Goal: Task Accomplishment & Management: Use online tool/utility

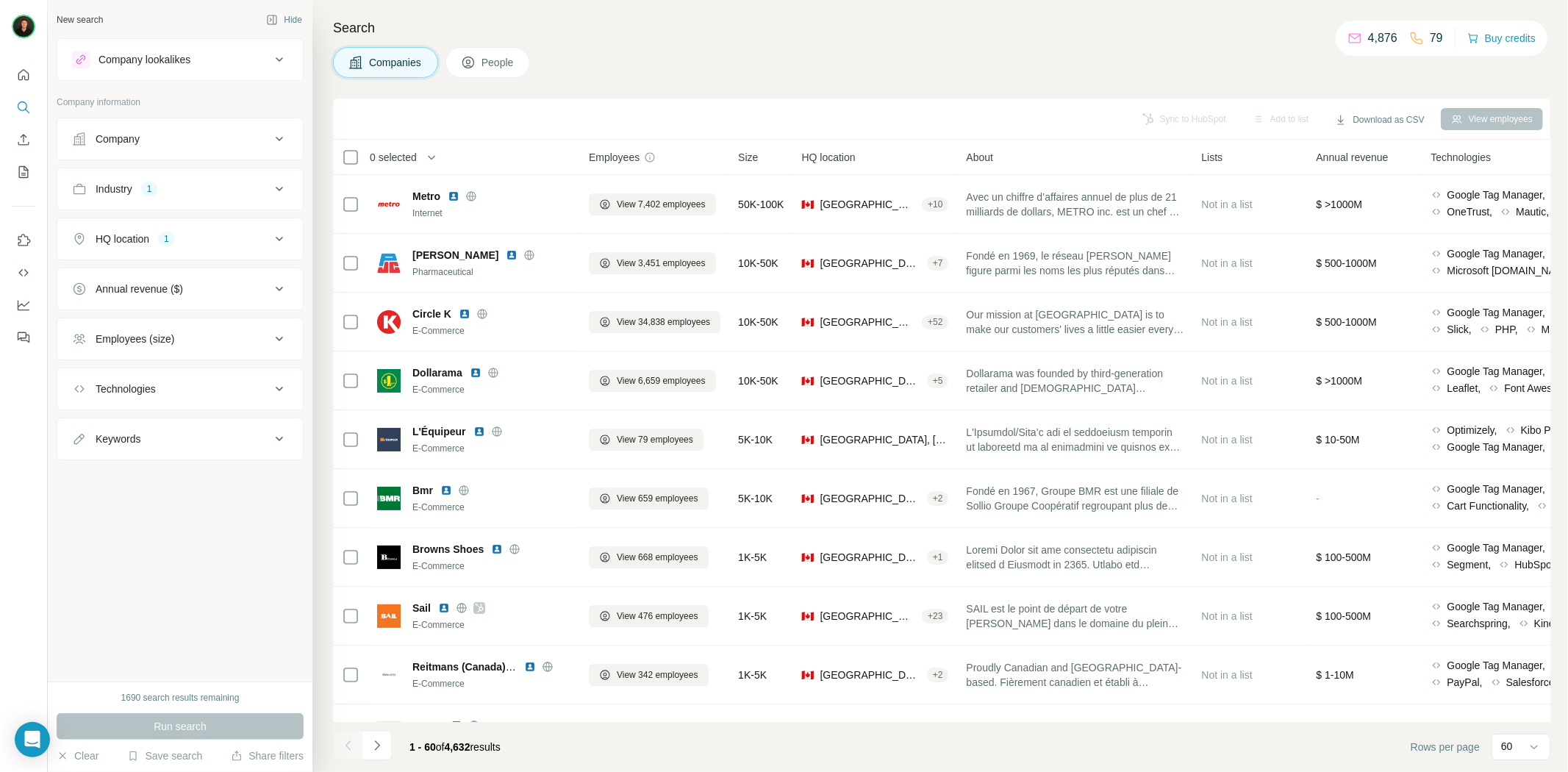
click at [187, 174] on button "Industry 1" at bounding box center [180, 189] width 246 height 35
click at [174, 336] on div "1" at bounding box center [167, 335] width 17 height 13
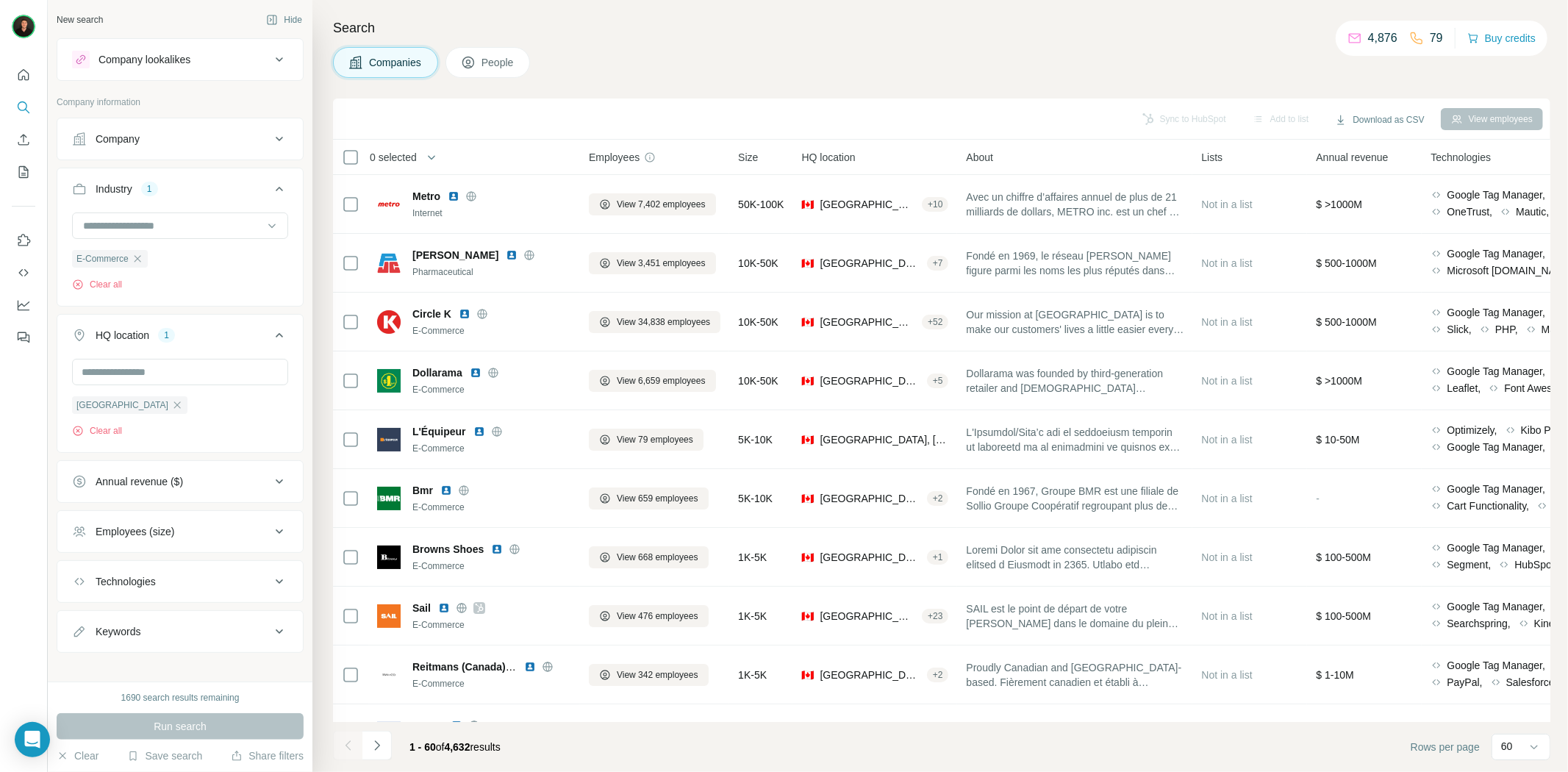
scroll to position [16, 0]
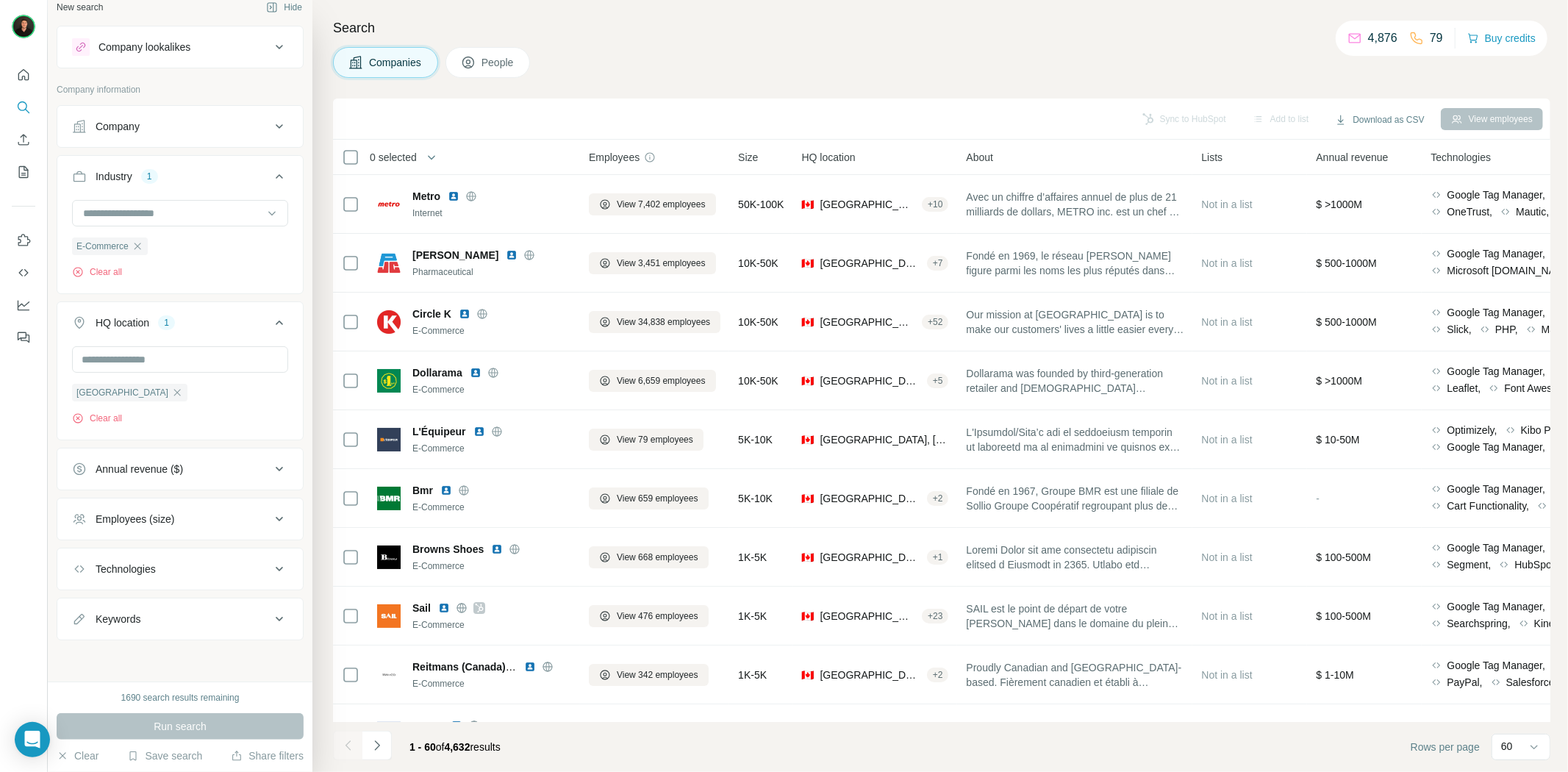
click at [162, 622] on div "Keywords" at bounding box center [171, 619] width 198 height 15
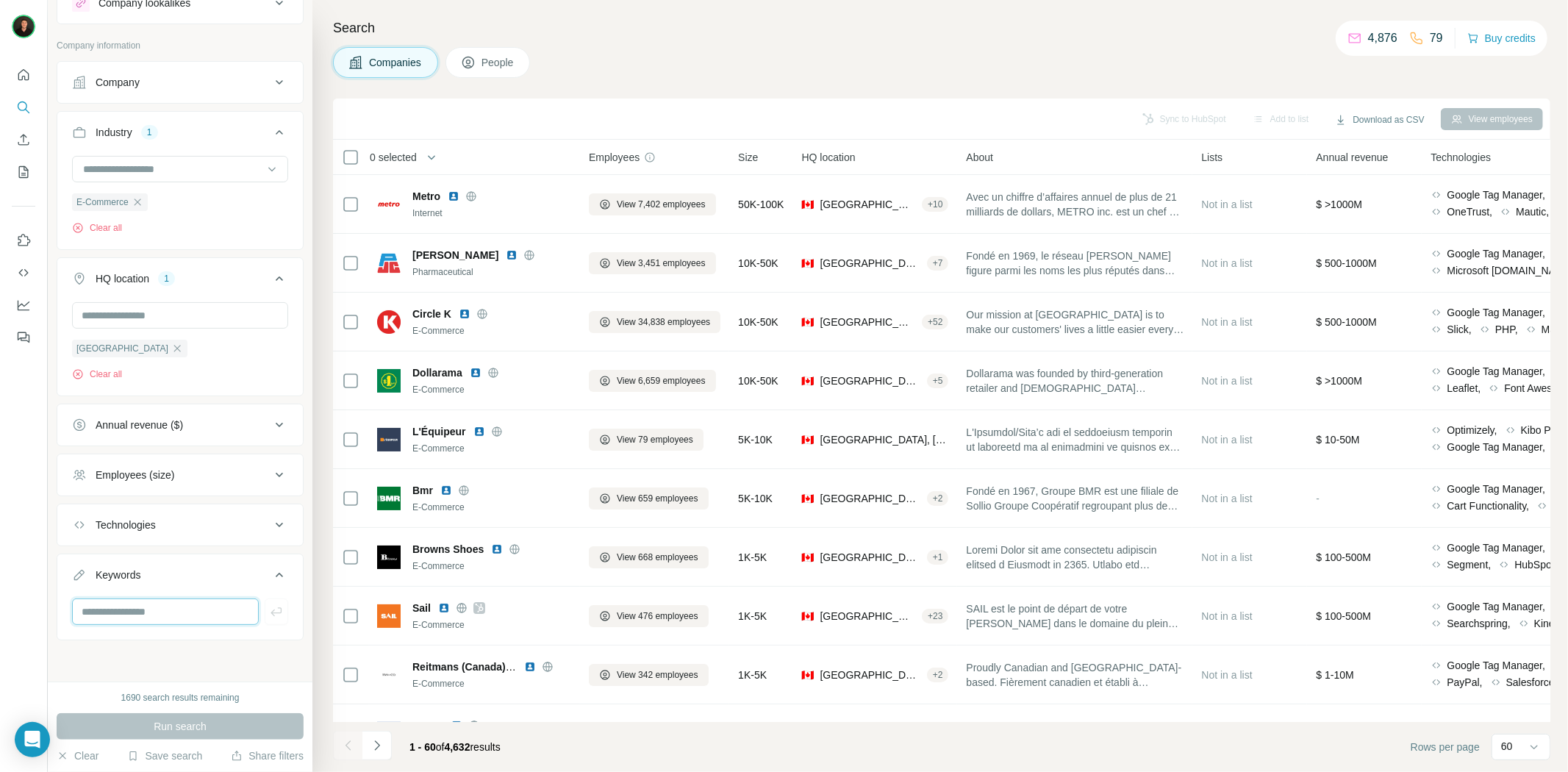
click at [160, 611] on input "text" at bounding box center [166, 612] width 187 height 27
type input "**********"
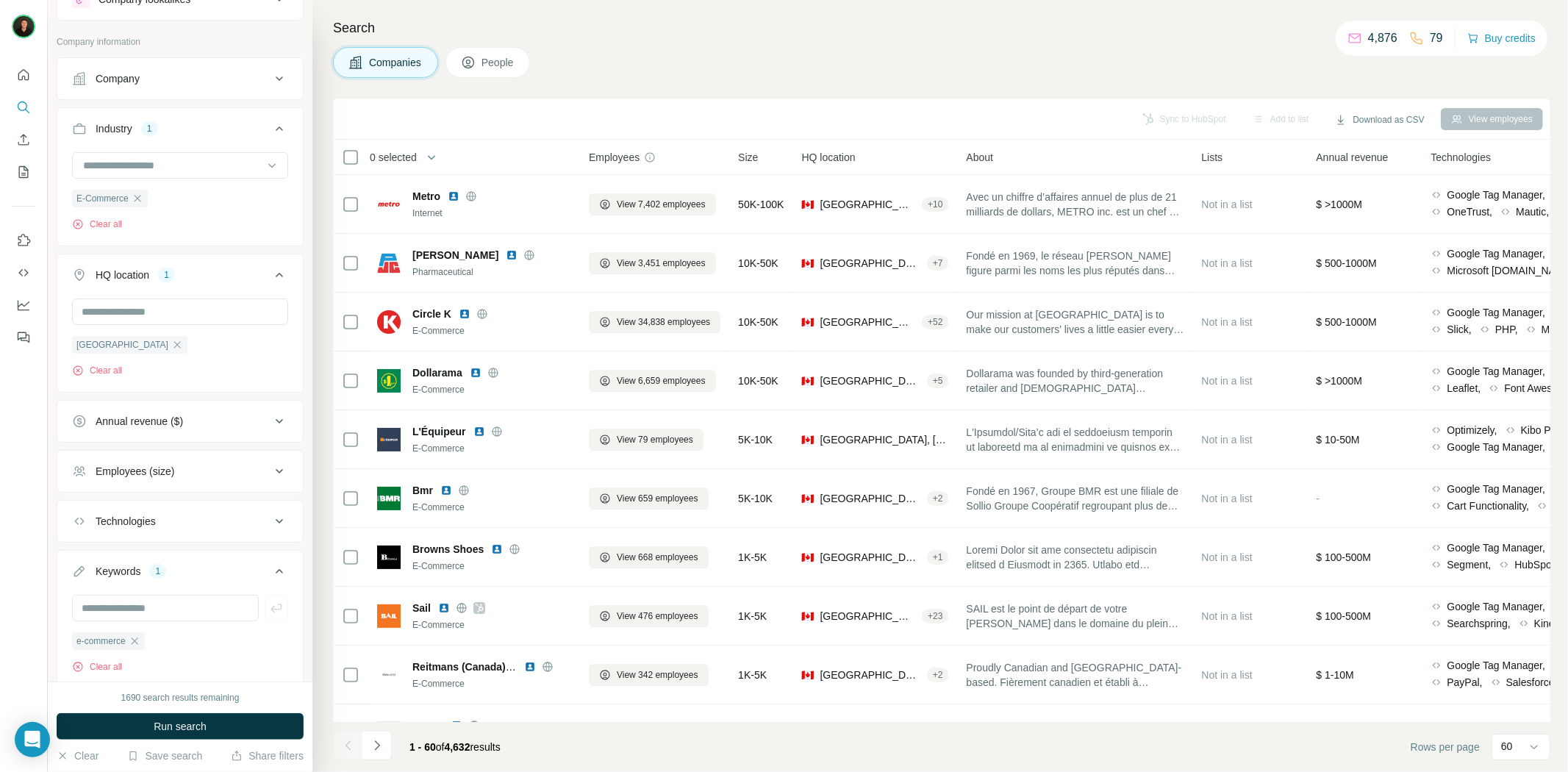
click at [163, 704] on div "1690 search results remaining Run search Clear Save search Share filters" at bounding box center [181, 727] width 265 height 91
click at [171, 731] on span "Run search" at bounding box center [180, 727] width 53 height 15
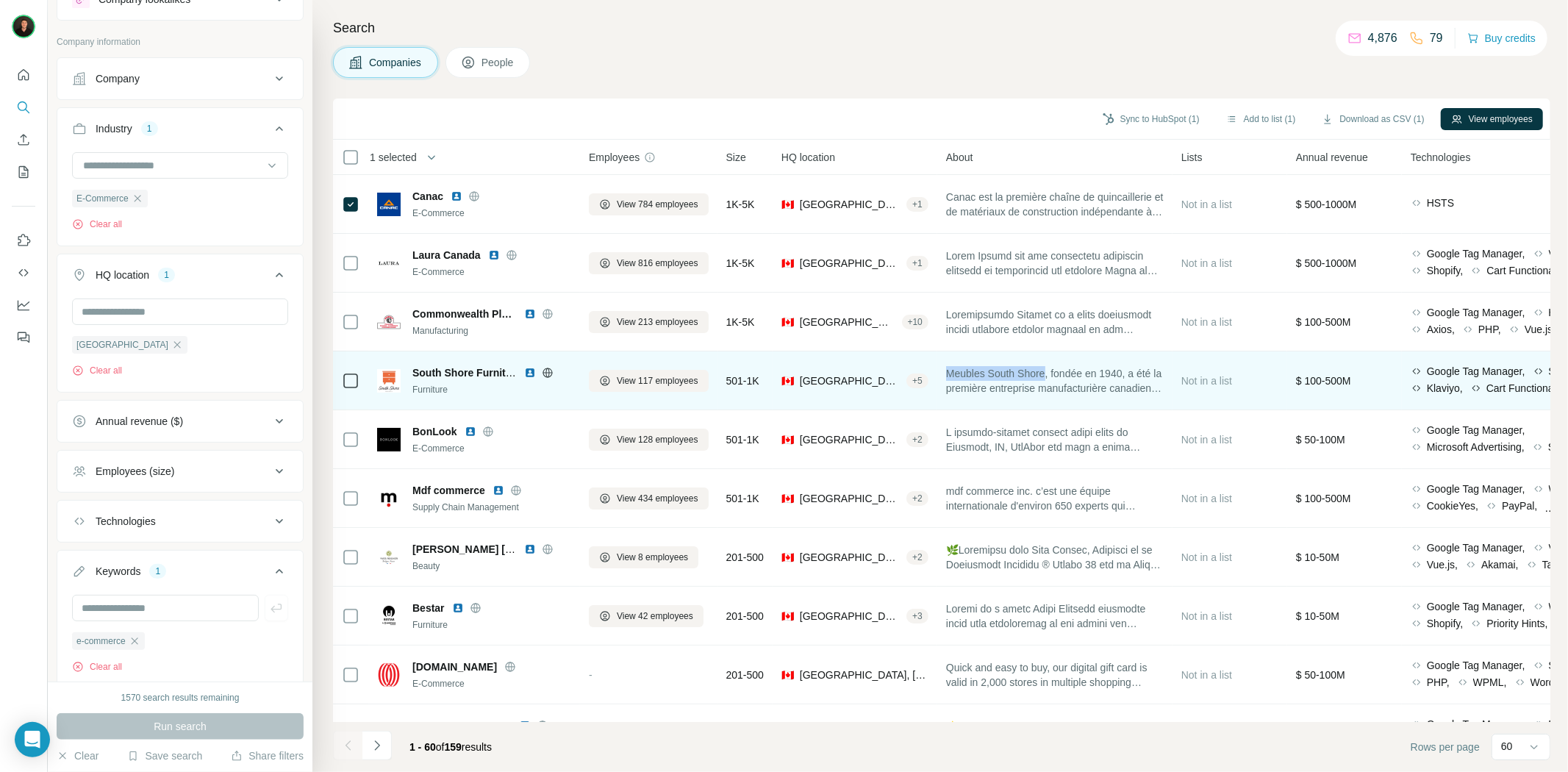
drag, startPoint x: 955, startPoint y: 370, endPoint x: 1059, endPoint y: 372, distance: 104.0
click at [1059, 372] on span at bounding box center [1055, 381] width 218 height 30
copy span "Meubles [GEOGRAPHIC_DATA]"
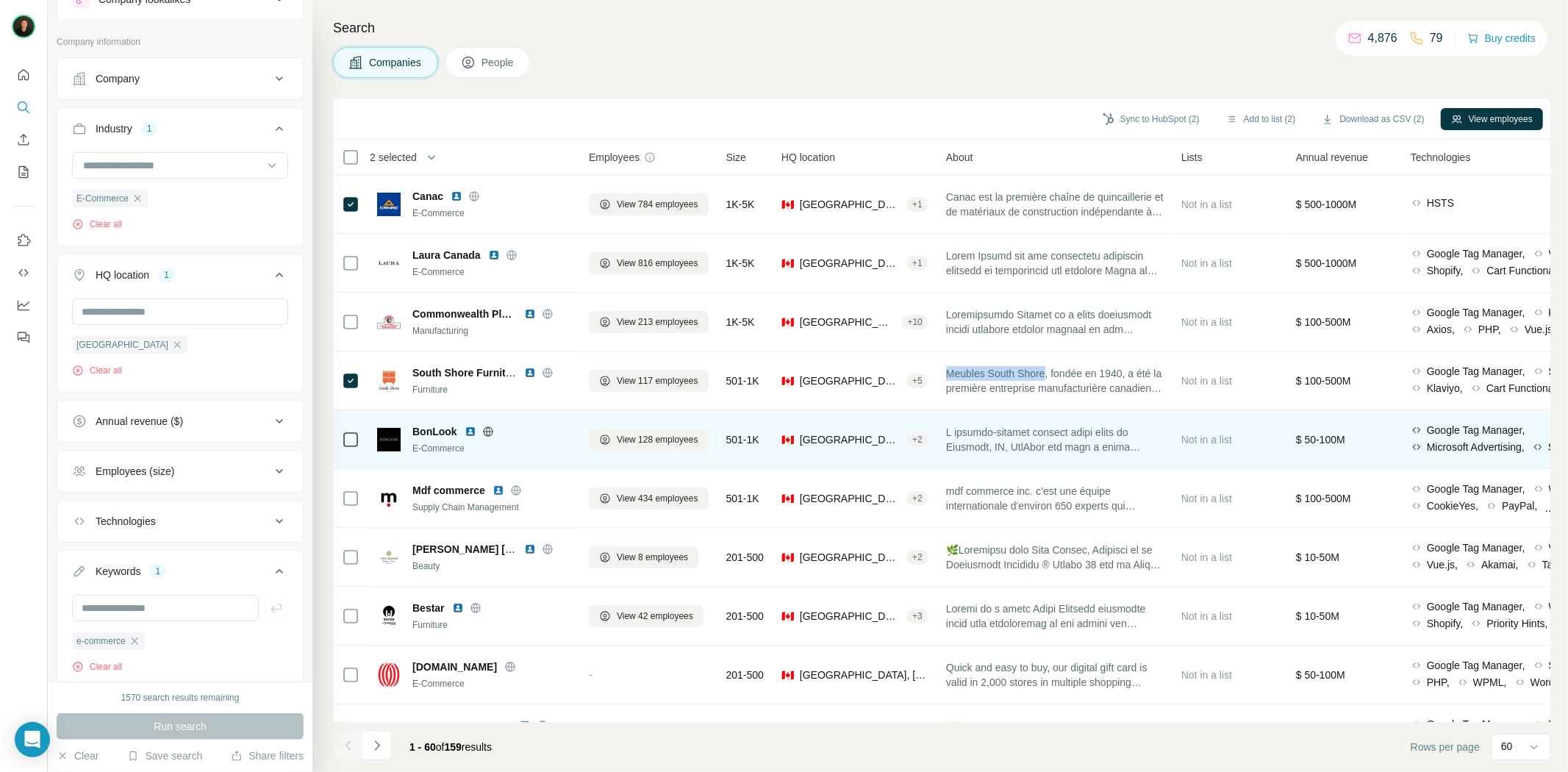
click at [432, 434] on span "BonLook" at bounding box center [435, 432] width 44 height 15
copy span "BonLook"
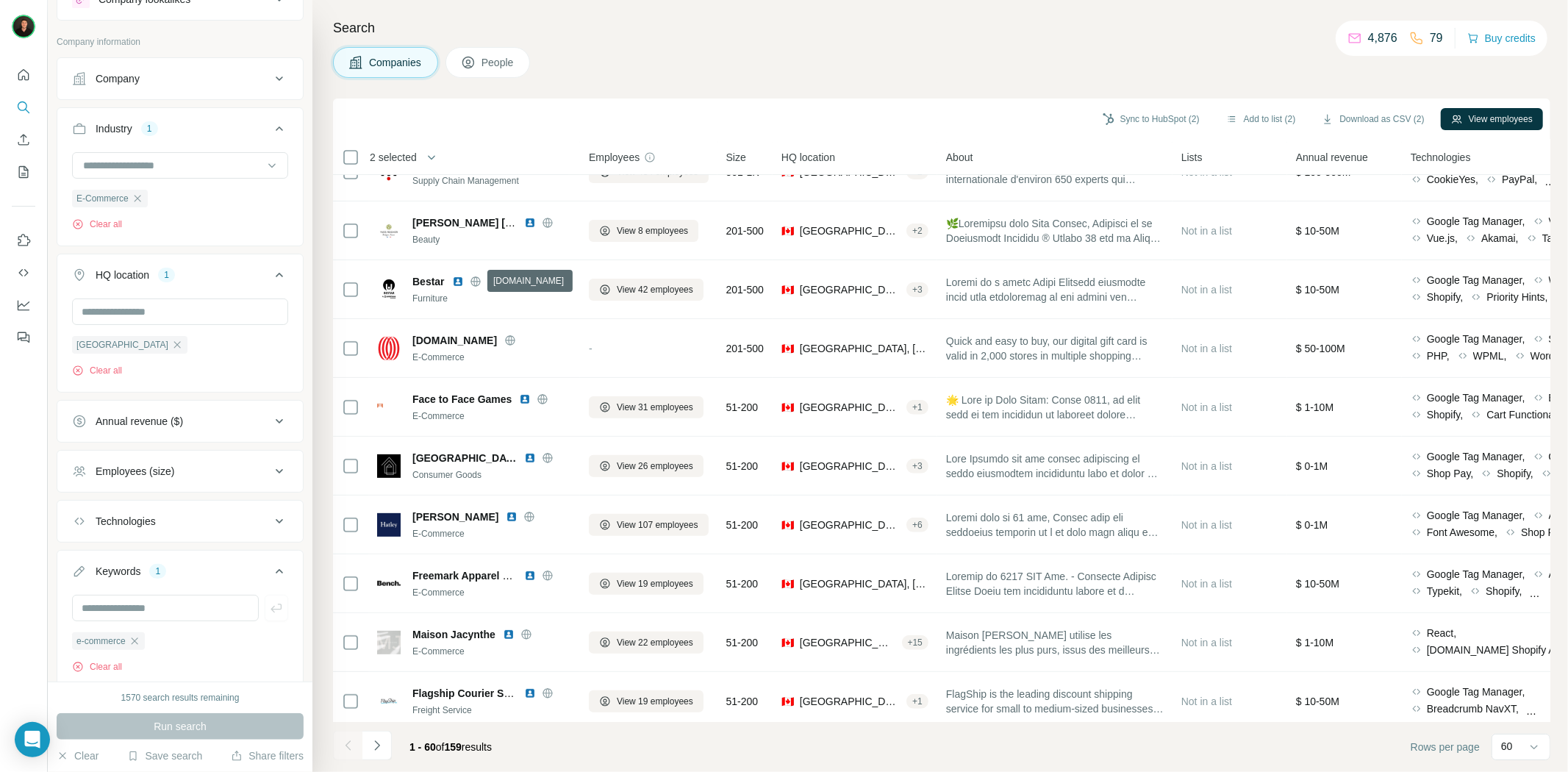
scroll to position [408, 0]
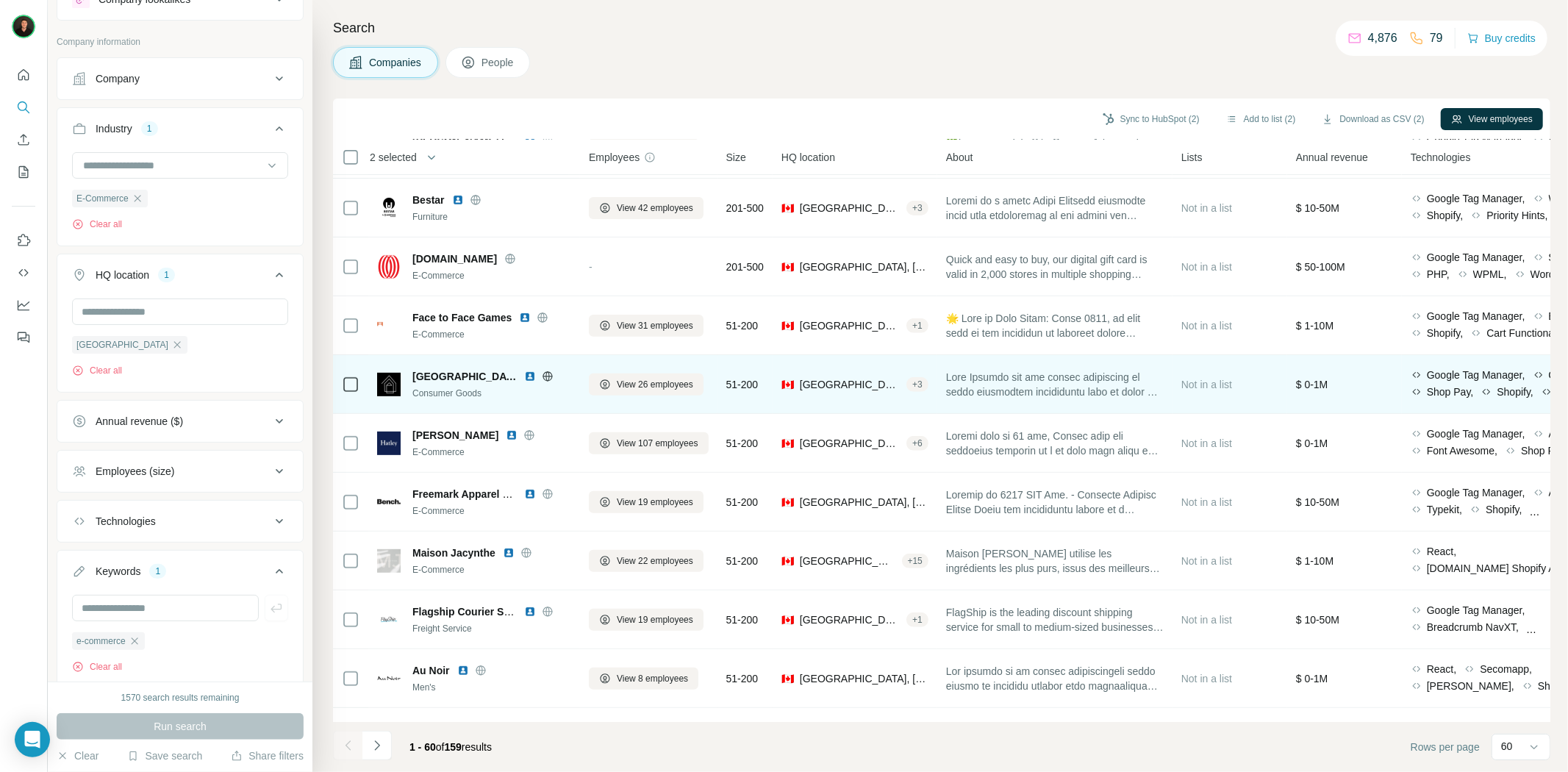
click at [424, 375] on span "[GEOGRAPHIC_DATA]" at bounding box center [464, 376] width 105 height 15
click at [425, 375] on span "[GEOGRAPHIC_DATA]" at bounding box center [464, 376] width 105 height 15
copy span "[GEOGRAPHIC_DATA]"
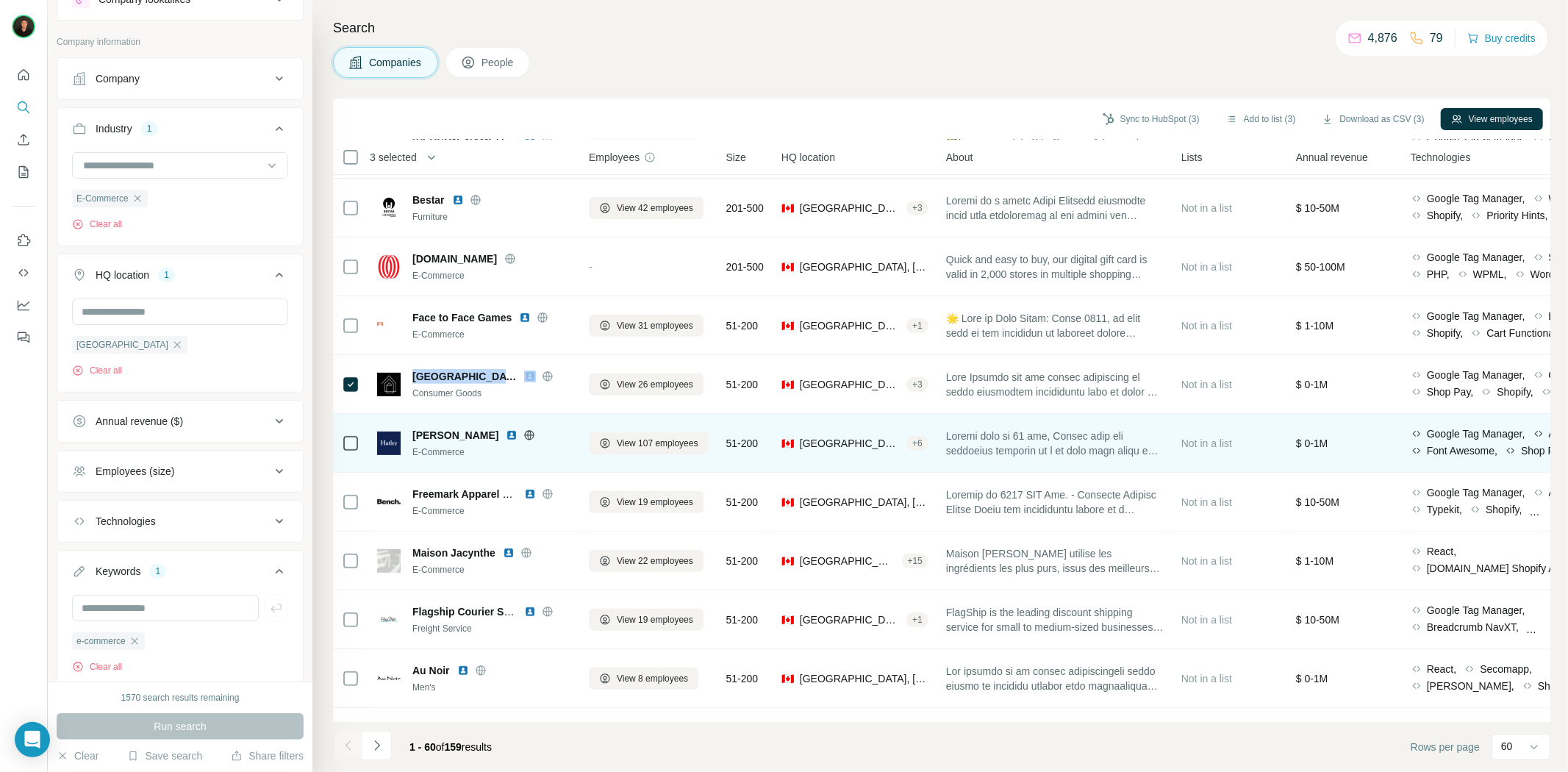
click at [421, 435] on span "[PERSON_NAME]" at bounding box center [455, 436] width 86 height 15
copy span "[PERSON_NAME]"
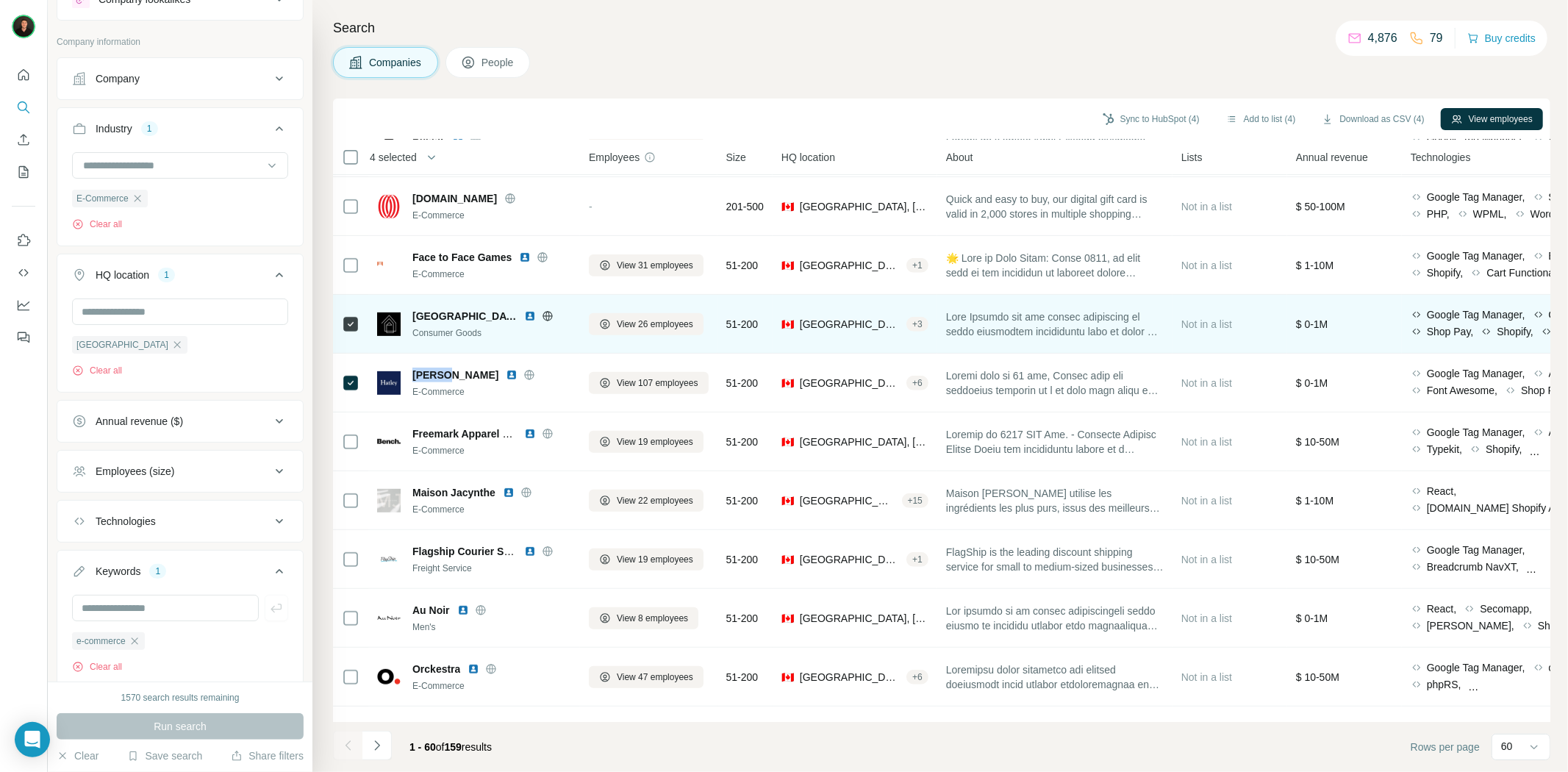
scroll to position [571, 0]
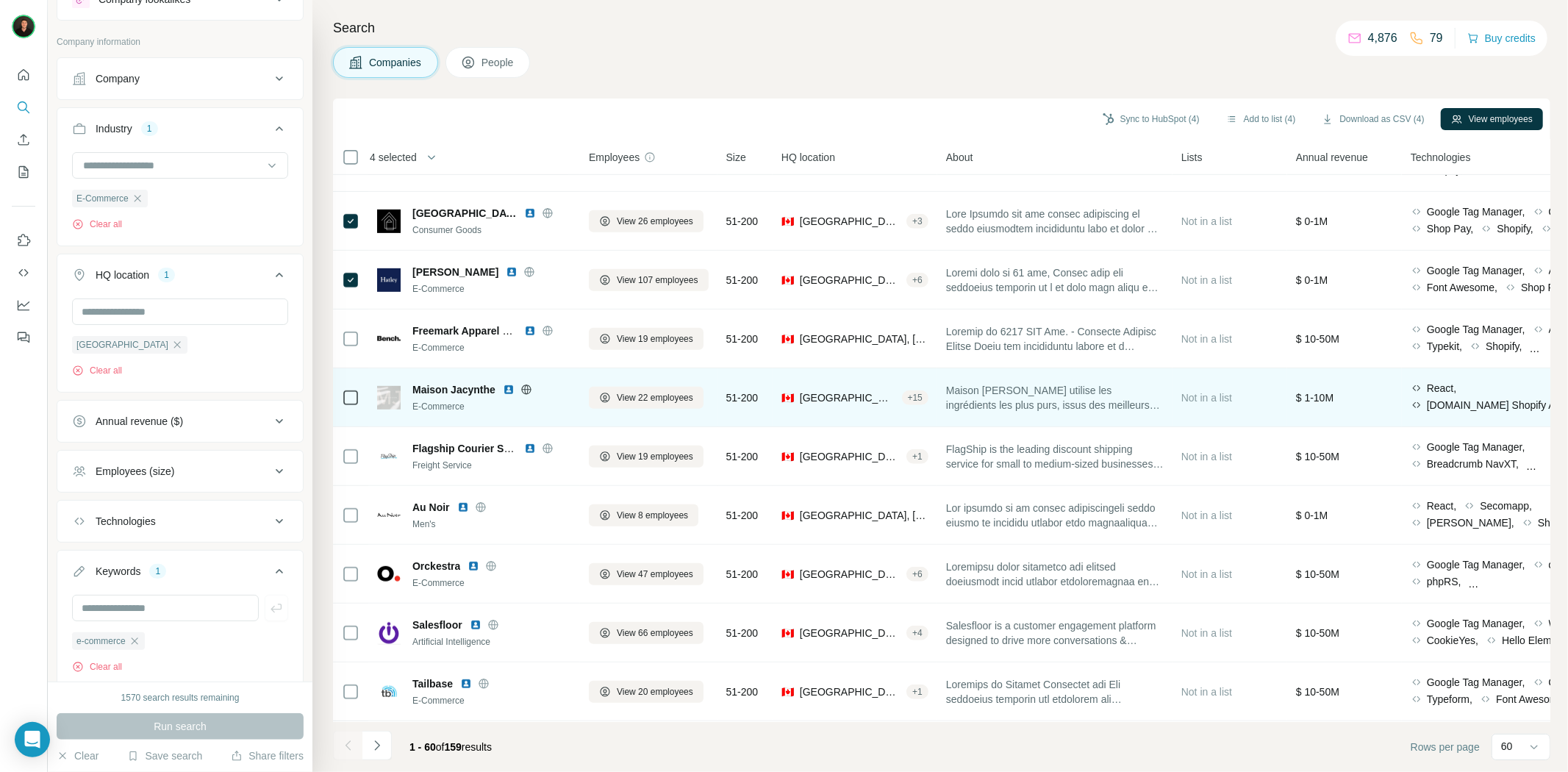
click at [450, 388] on span "Maison Jacynthe" at bounding box center [454, 390] width 83 height 15
copy span "Maison Jacynthe"
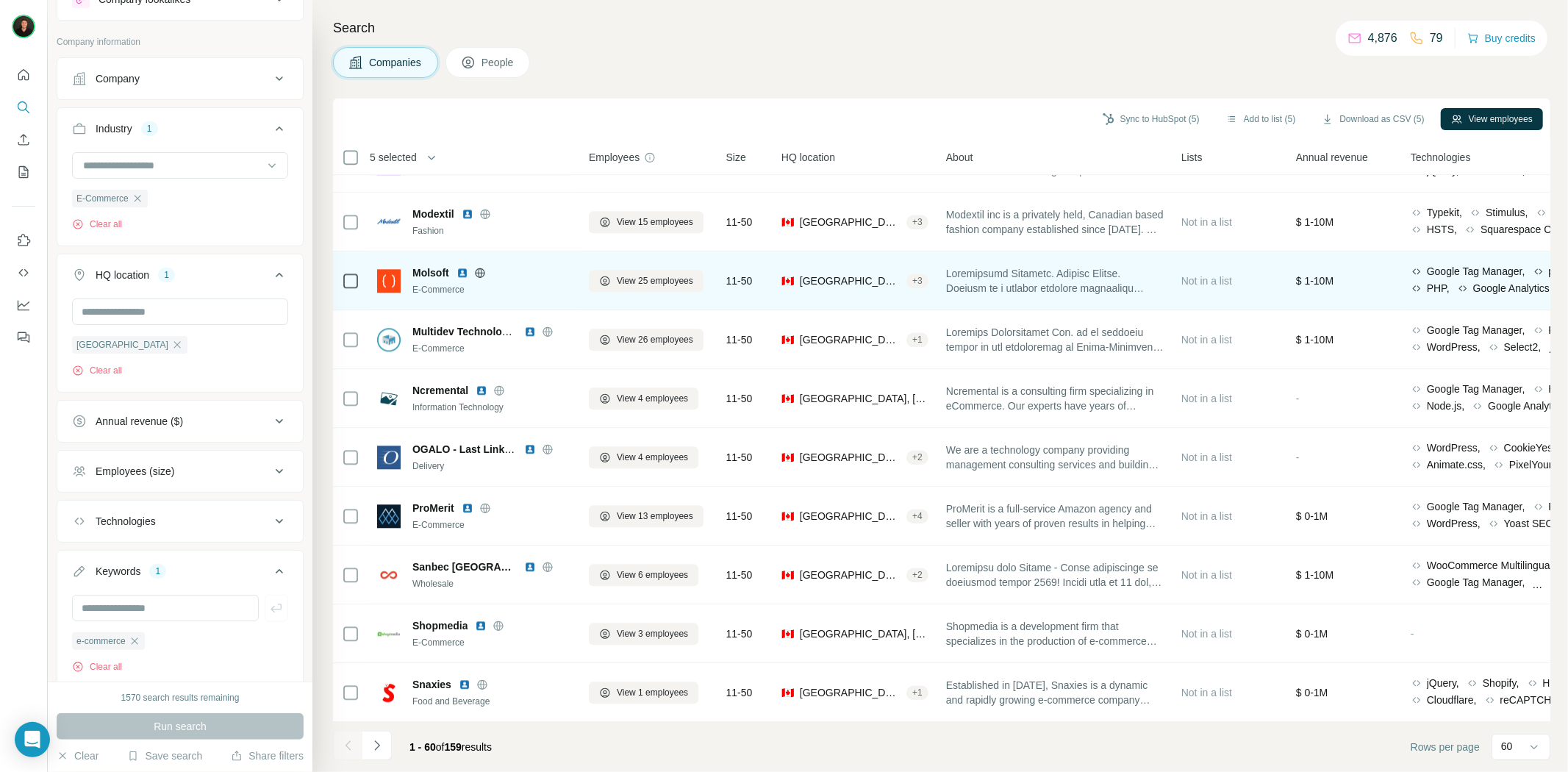
scroll to position [2990, 0]
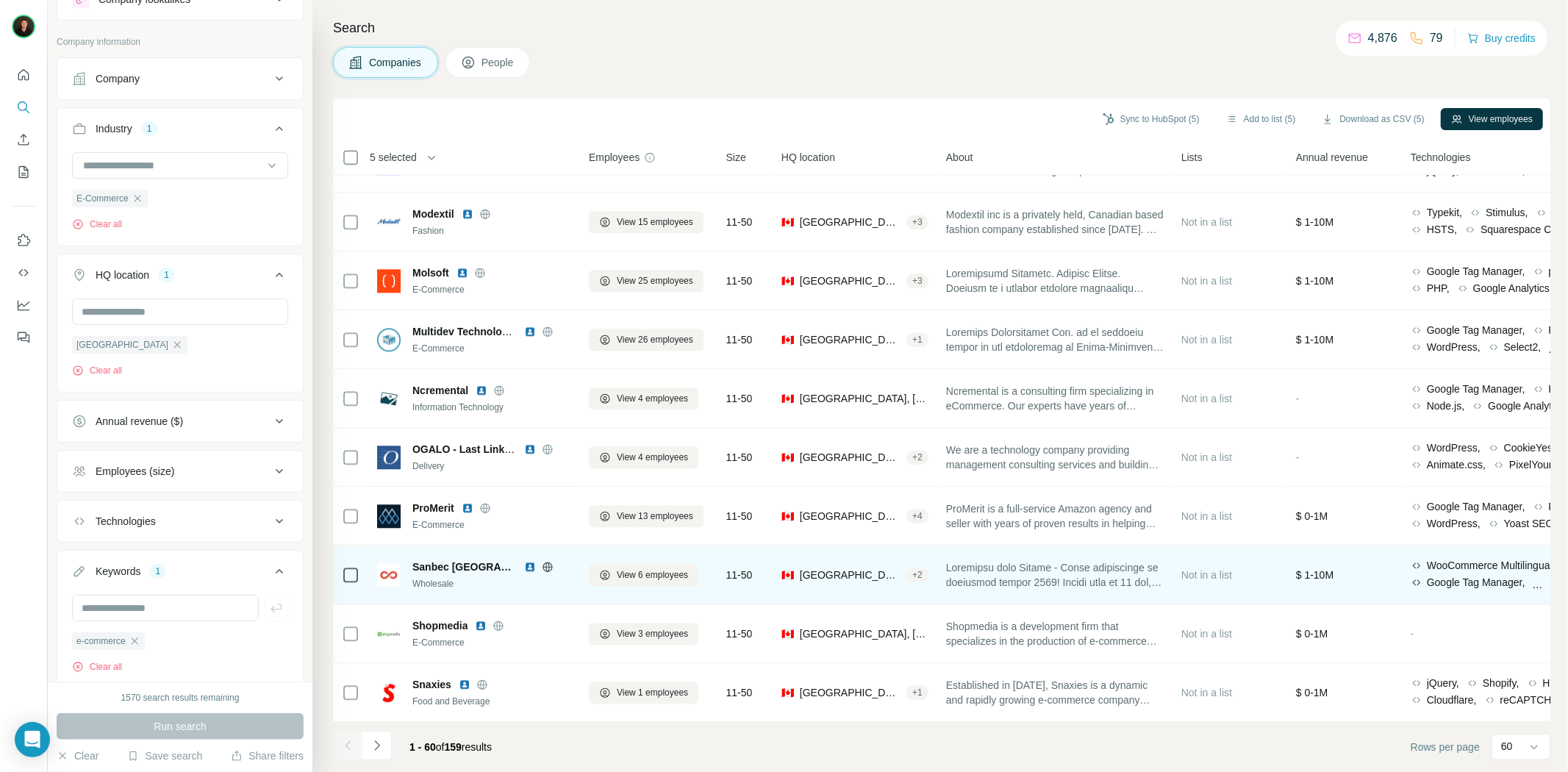
click at [454, 560] on span "Sanbec [GEOGRAPHIC_DATA]" at bounding box center [464, 567] width 105 height 15
copy span "Sanbec [GEOGRAPHIC_DATA]"
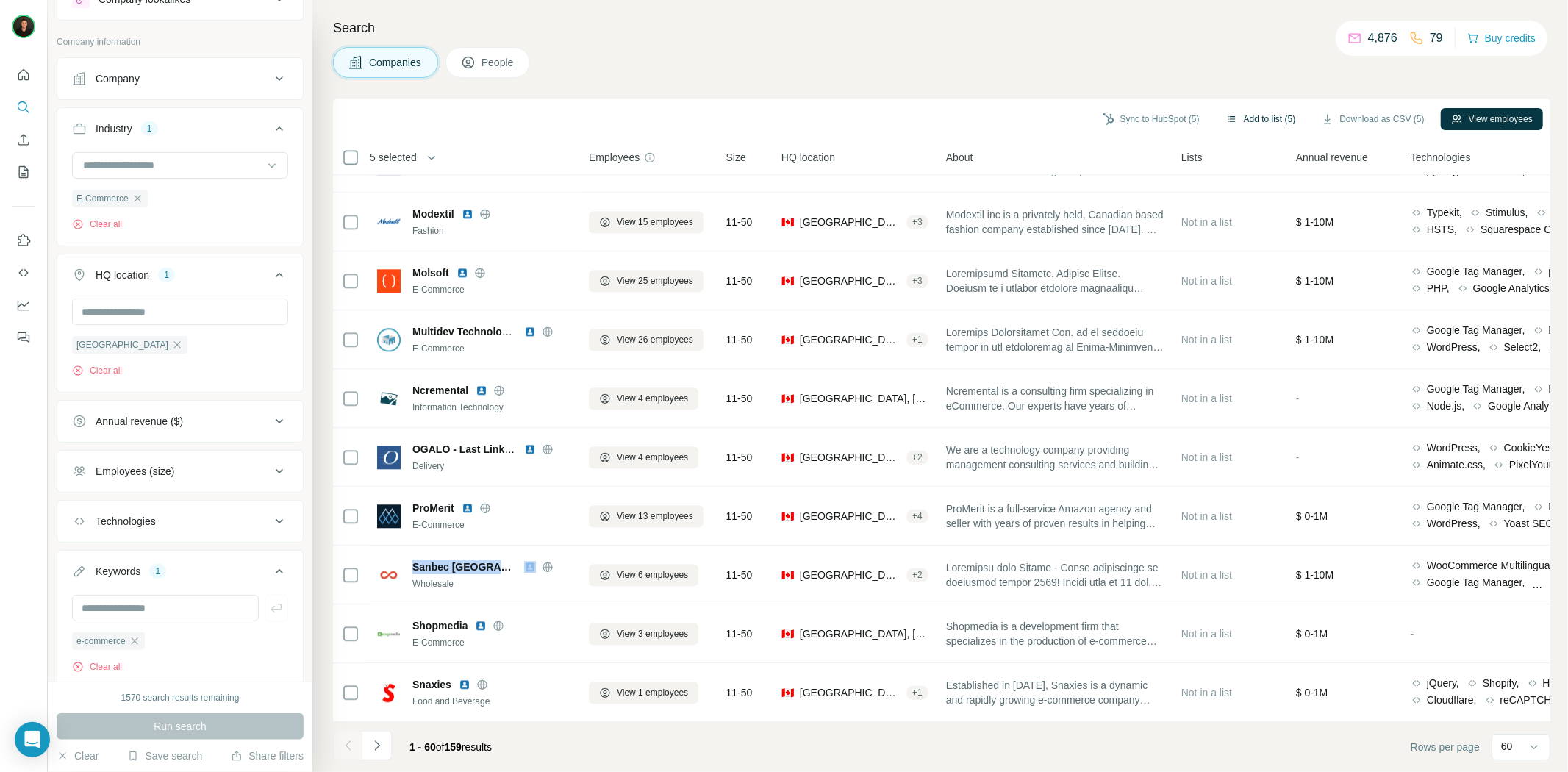
click at [1233, 114] on button "Add to list (5)" at bounding box center [1261, 120] width 91 height 22
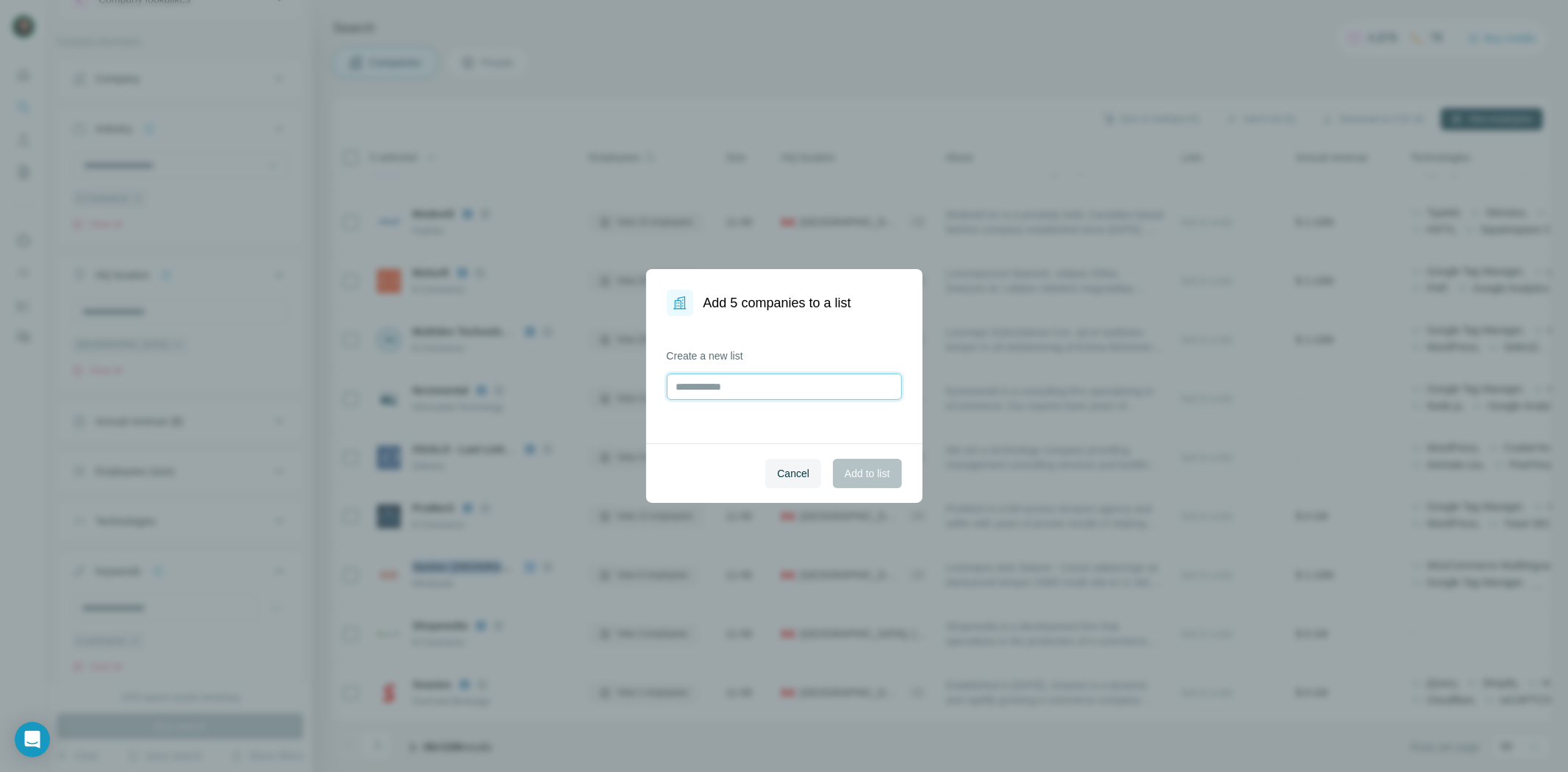
click at [774, 386] on input "text" at bounding box center [785, 386] width 235 height 27
type input "**********"
click at [883, 484] on button "Add to list" at bounding box center [867, 474] width 69 height 30
